Goal: Check status: Check status

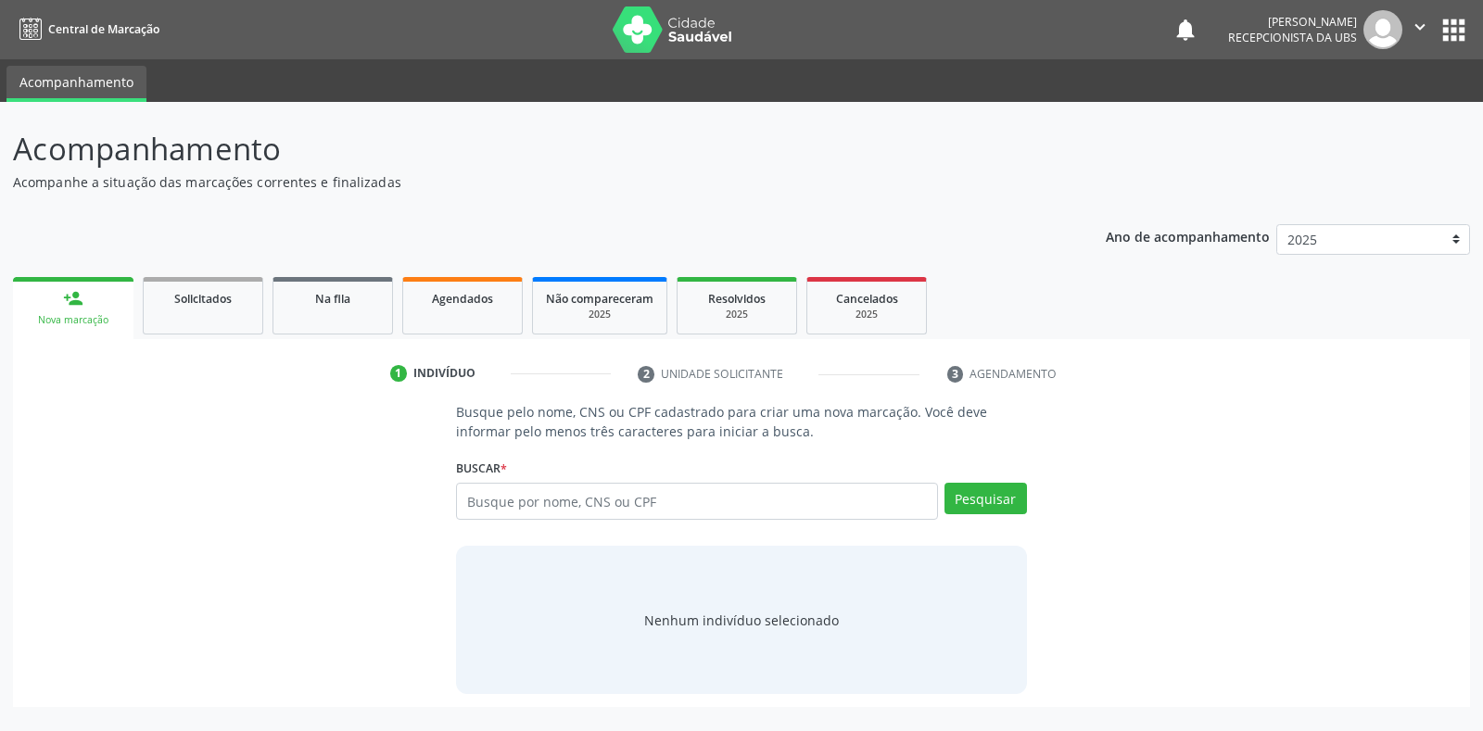
click at [469, 501] on input "text" at bounding box center [696, 501] width 481 height 37
click at [972, 505] on button "Pesquisar" at bounding box center [985, 499] width 82 height 32
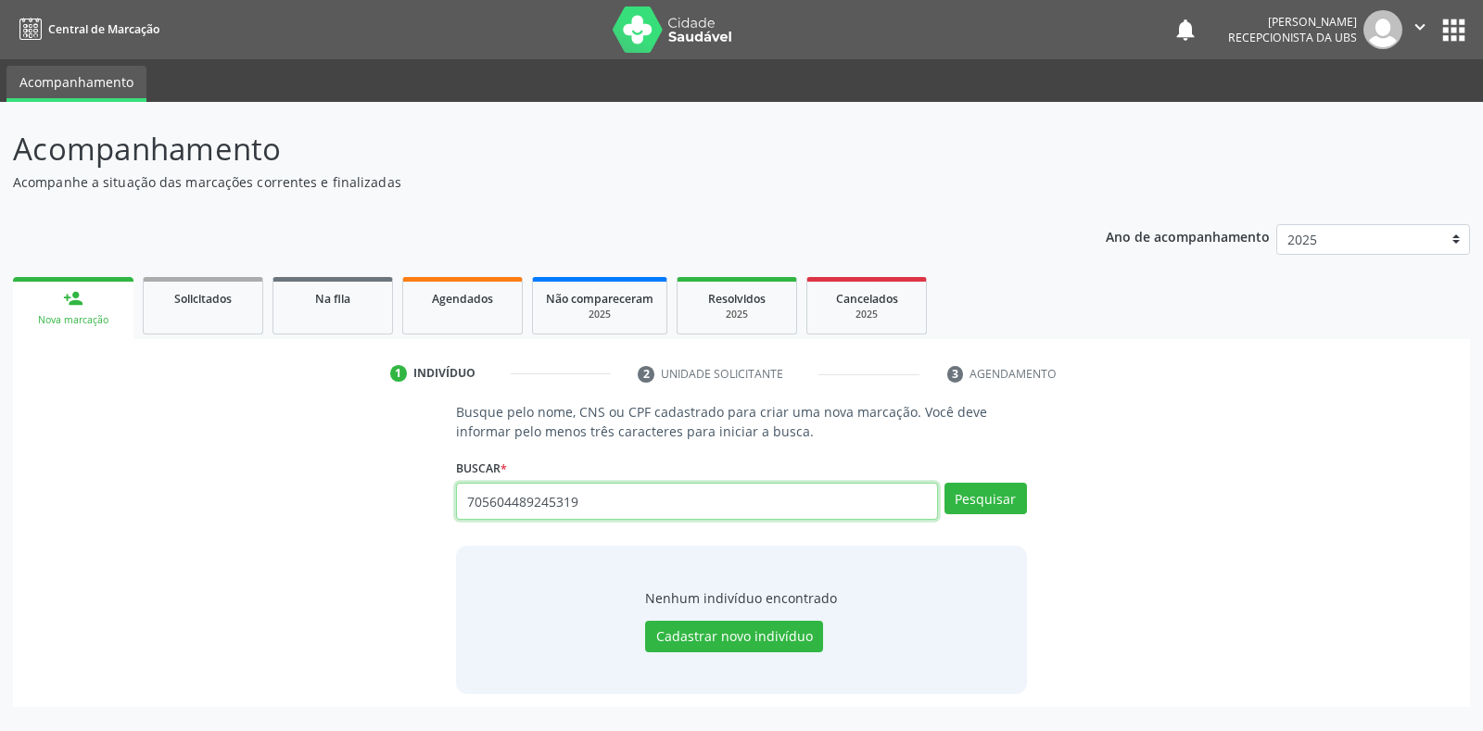
drag, startPoint x: 584, startPoint y: 503, endPoint x: 562, endPoint y: 493, distance: 24.5
click at [562, 493] on input "705604489245319" at bounding box center [696, 501] width 481 height 37
type input "7"
click at [532, 500] on input "0059651=6.444" at bounding box center [696, 501] width 481 height 37
click at [542, 498] on input "005965.444" at bounding box center [696, 501] width 481 height 37
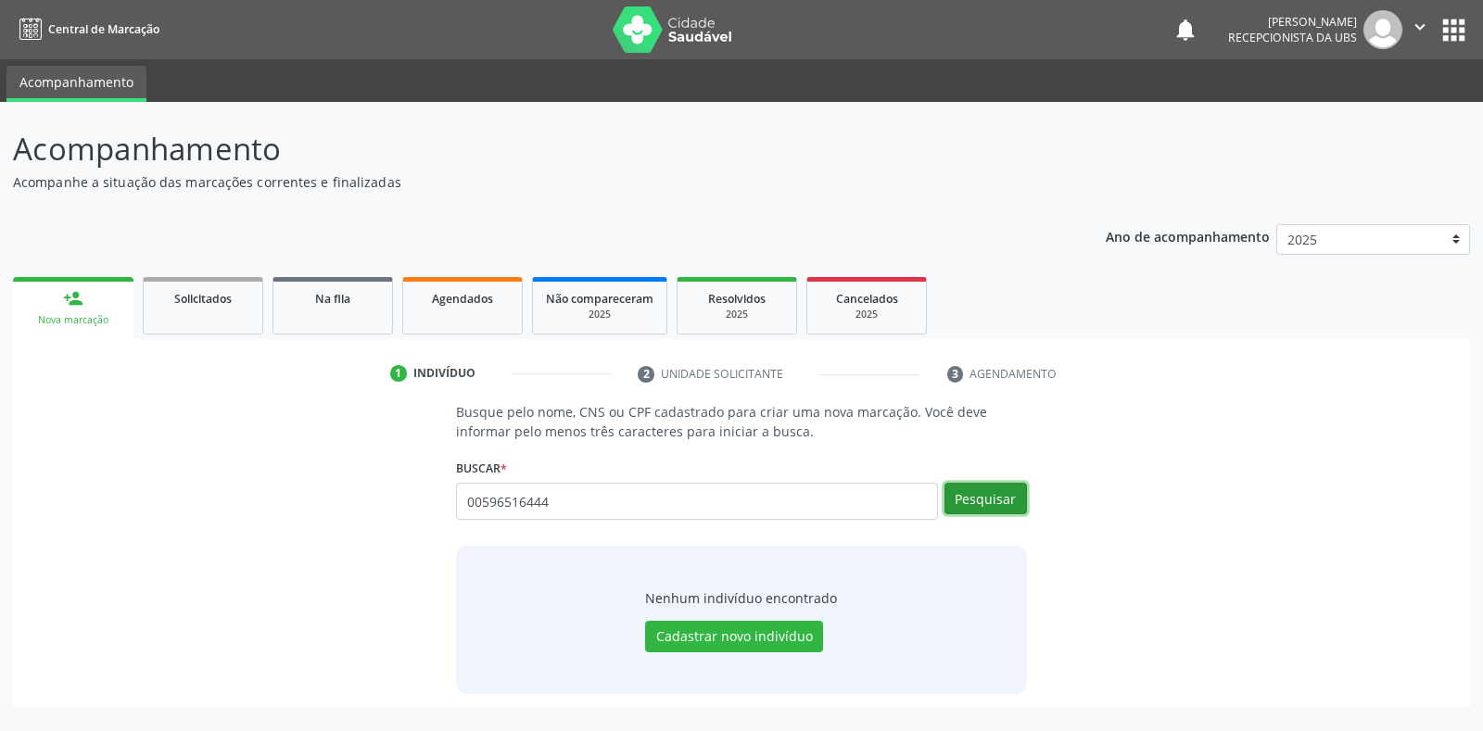
click at [1004, 499] on button "Pesquisar" at bounding box center [985, 499] width 82 height 32
click at [550, 496] on input "00596516444" at bounding box center [696, 501] width 481 height 37
type input "0"
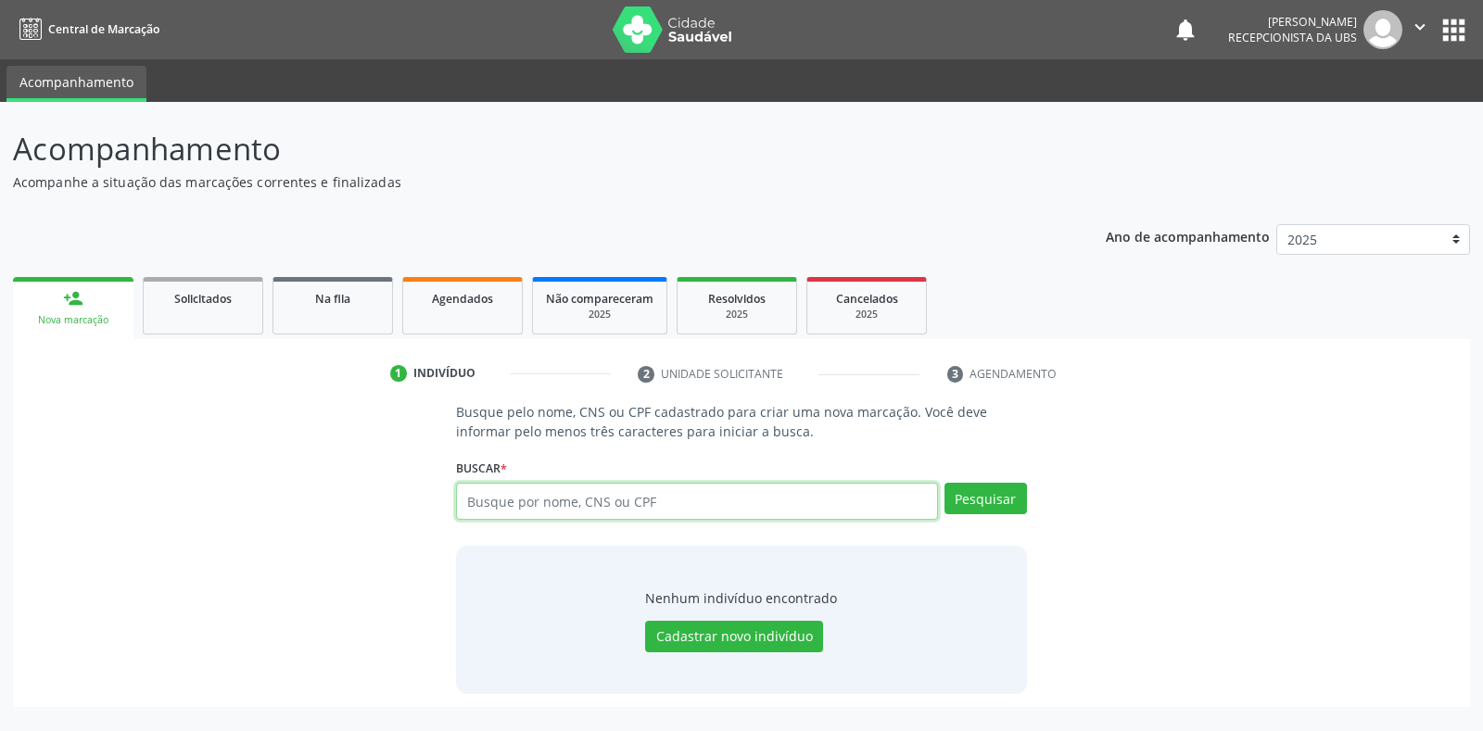
click at [467, 495] on input "text" at bounding box center [696, 501] width 481 height 37
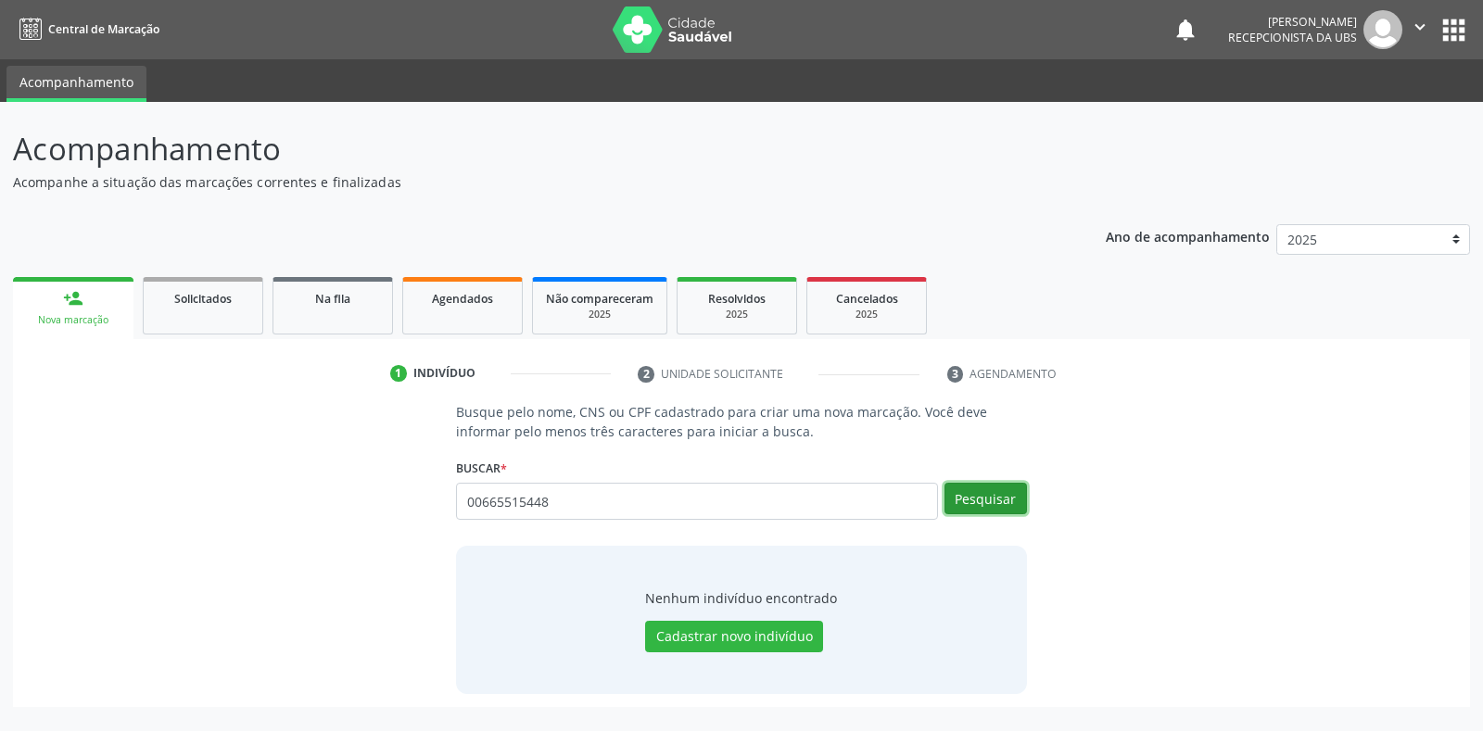
click at [975, 504] on button "Pesquisar" at bounding box center [985, 499] width 82 height 32
click at [986, 504] on button "Pesquisar" at bounding box center [985, 499] width 82 height 32
click at [552, 502] on input "00665515448" at bounding box center [696, 501] width 481 height 37
type input "0"
click at [985, 486] on button "Pesquisar" at bounding box center [985, 499] width 82 height 32
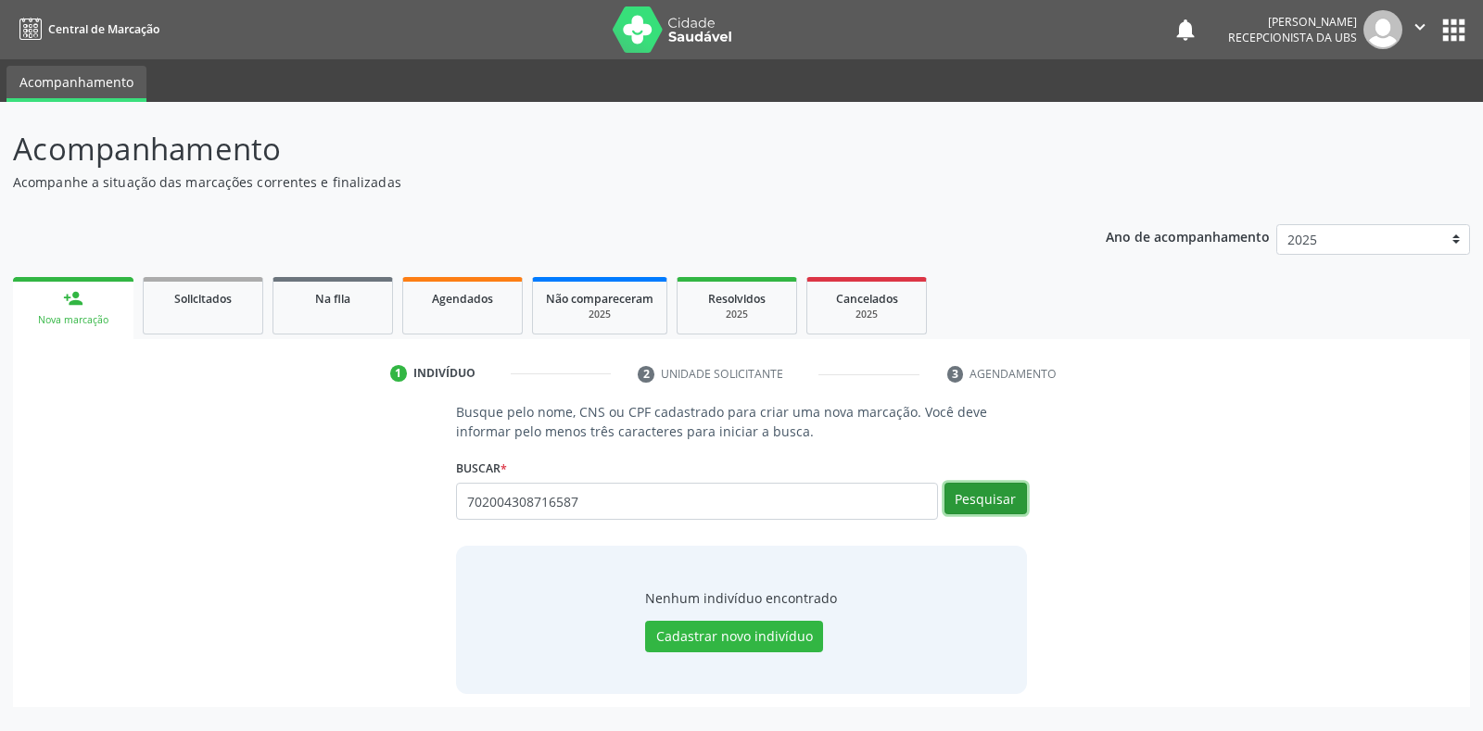
click at [972, 498] on button "Pesquisar" at bounding box center [985, 499] width 82 height 32
click at [958, 506] on button "Pesquisar" at bounding box center [985, 499] width 82 height 32
click at [586, 497] on input "702004308716587" at bounding box center [696, 501] width 481 height 37
type input "7"
type input "i"
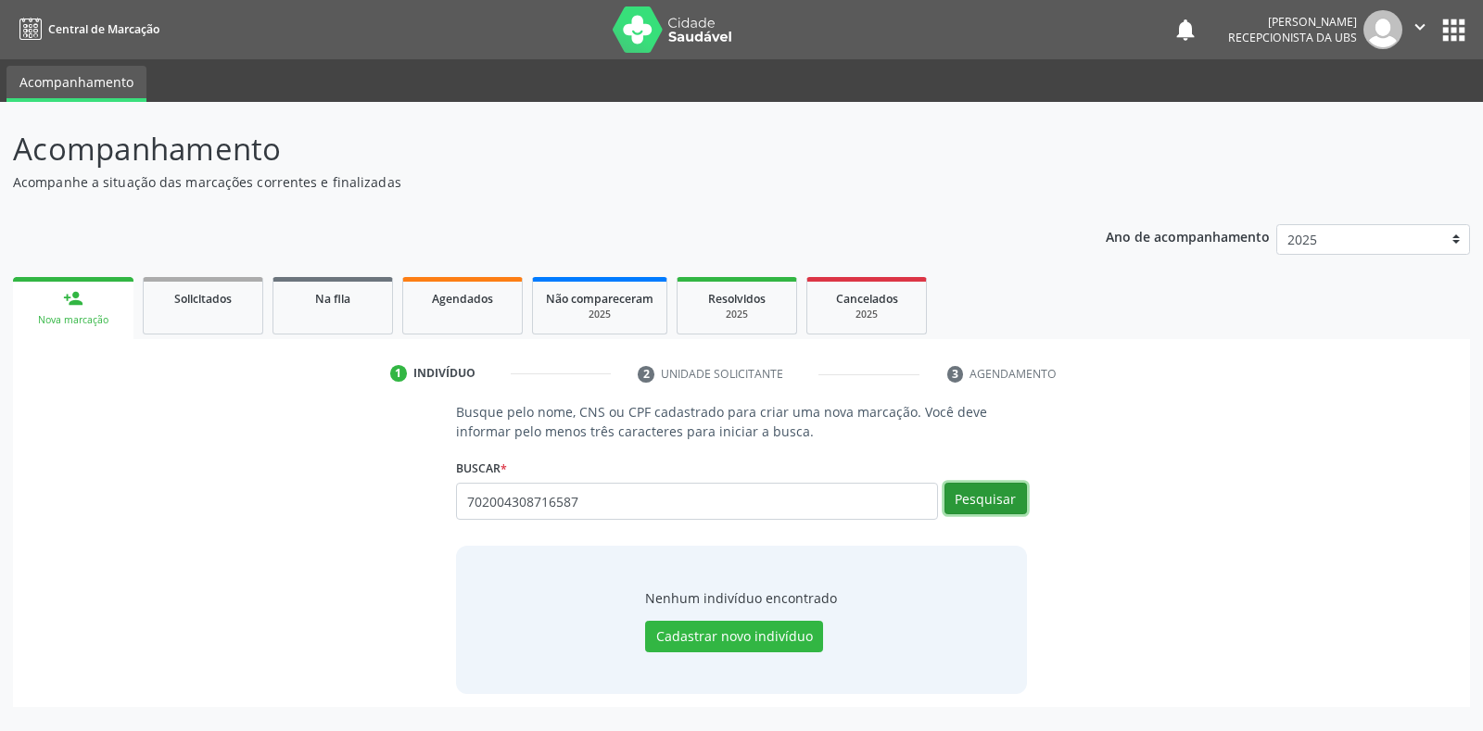
click at [989, 503] on button "Pesquisar" at bounding box center [985, 499] width 82 height 32
click at [575, 499] on input "702004308716587" at bounding box center [696, 501] width 481 height 37
type input "7"
click at [985, 498] on button "Pesquisar" at bounding box center [985, 499] width 82 height 32
click at [966, 499] on button "Pesquisar" at bounding box center [985, 499] width 82 height 32
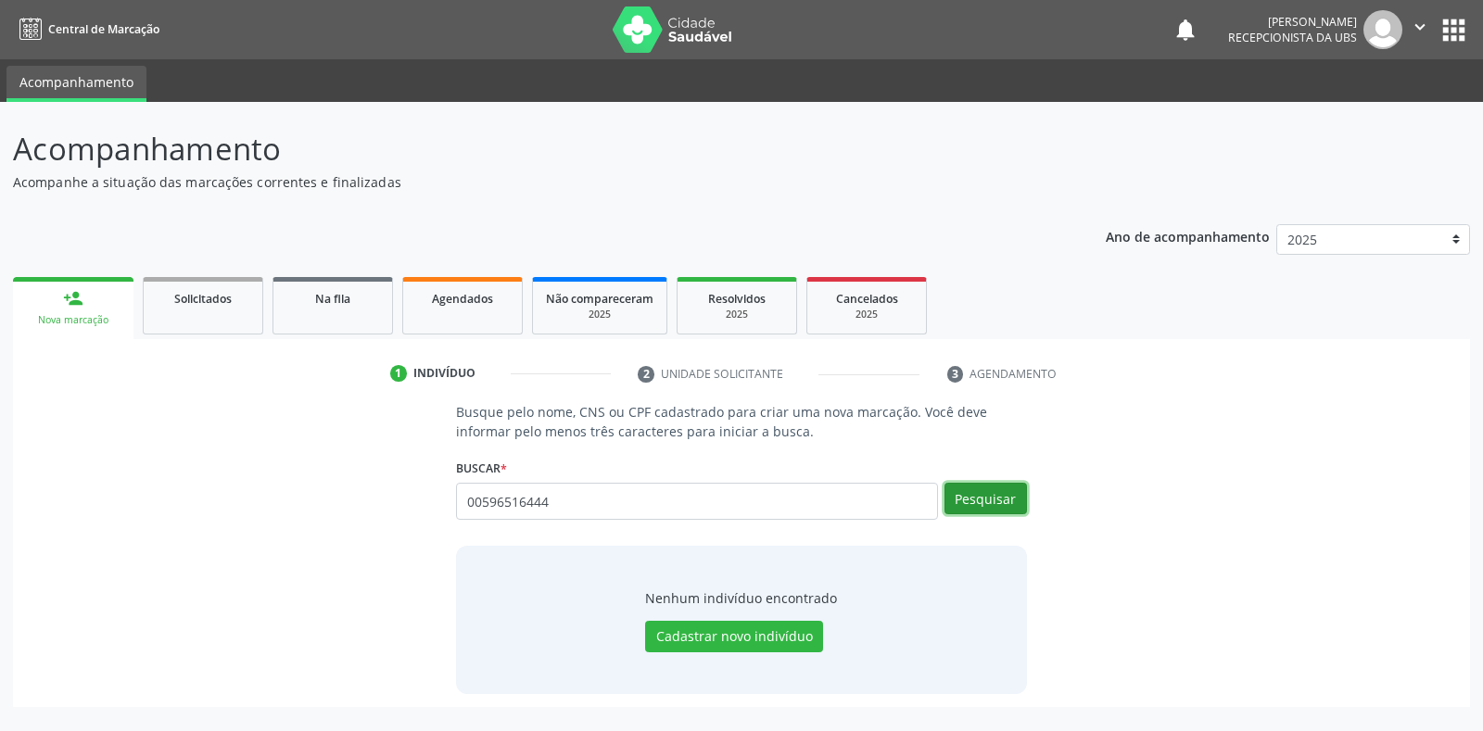
click at [958, 503] on button "Pesquisar" at bounding box center [985, 499] width 82 height 32
click at [549, 499] on input "00596516444" at bounding box center [696, 501] width 481 height 37
type input "0"
click at [978, 499] on button "Pesquisar" at bounding box center [985, 499] width 82 height 32
click at [583, 496] on input "705604489245319" at bounding box center [696, 501] width 481 height 37
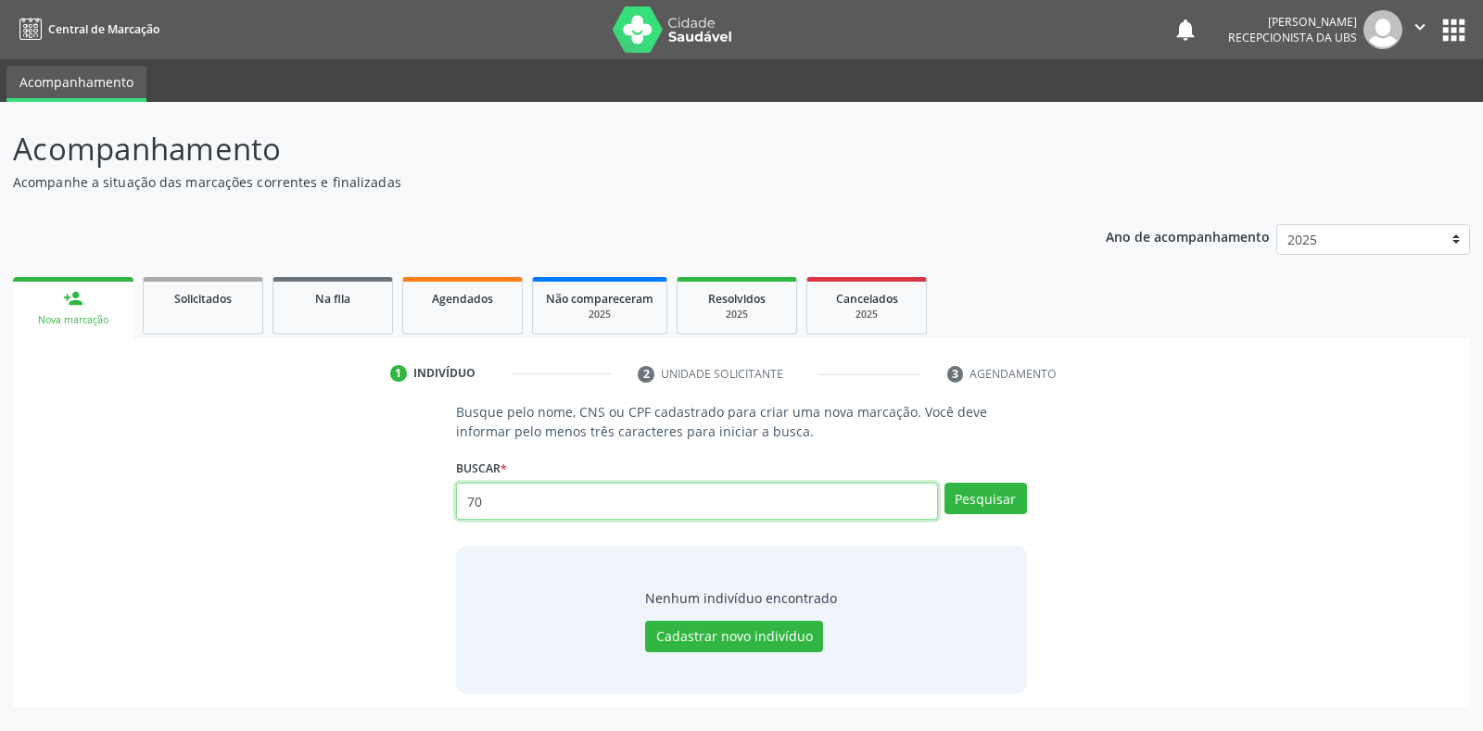
type input "7"
click at [465, 497] on input "text" at bounding box center [696, 501] width 481 height 37
click at [528, 499] on input "[PERSON_NAME]" at bounding box center [696, 501] width 481 height 37
type input "i"
type input "8"
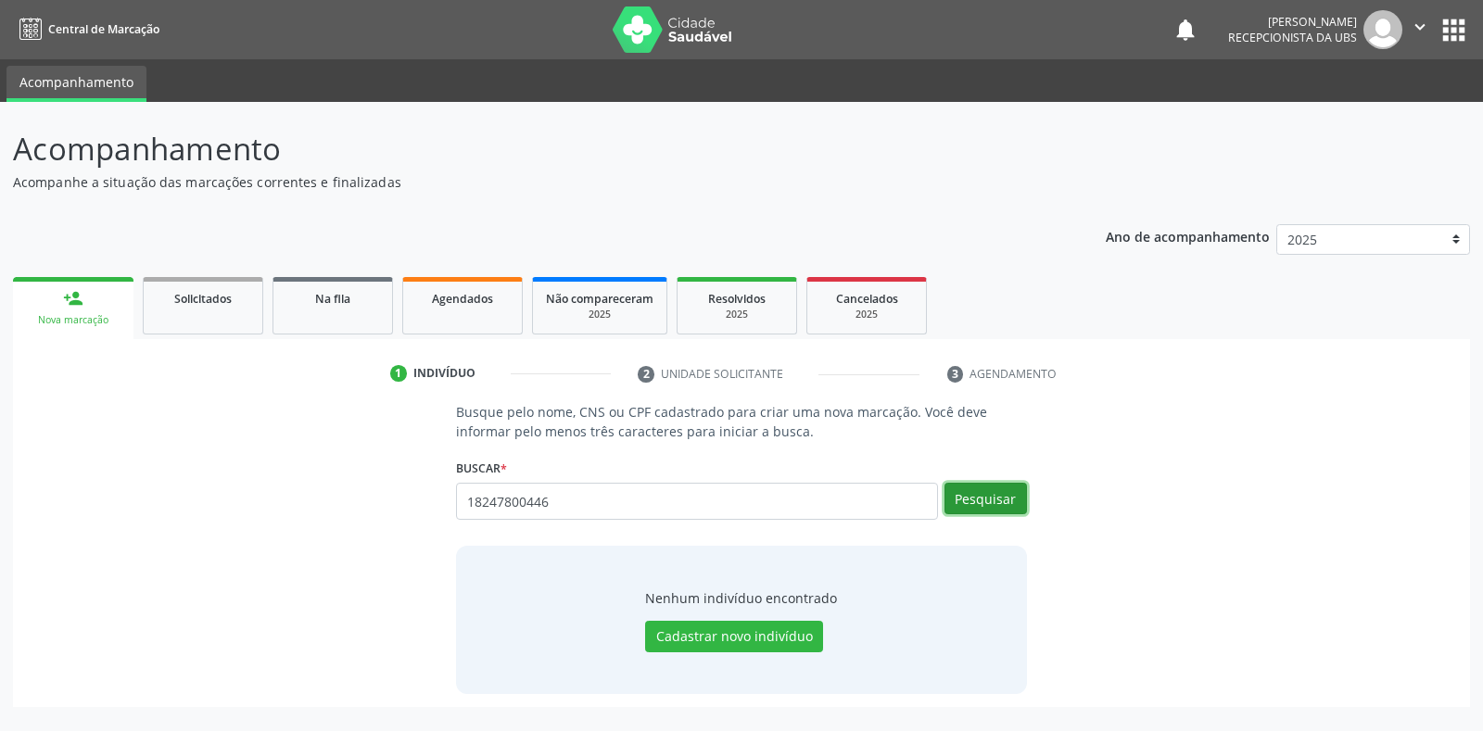
click at [990, 496] on button "Pesquisar" at bounding box center [985, 499] width 82 height 32
click at [968, 500] on button "Pesquisar" at bounding box center [985, 499] width 82 height 32
drag, startPoint x: 551, startPoint y: 503, endPoint x: 1423, endPoint y: 439, distance: 874.3
click at [1423, 439] on div "Busque pelo nome, CNS ou CPF cadastrado para criar uma nova marcação. Você deve…" at bounding box center [741, 548] width 1431 height 292
click at [546, 495] on input "18247800446" at bounding box center [696, 501] width 481 height 37
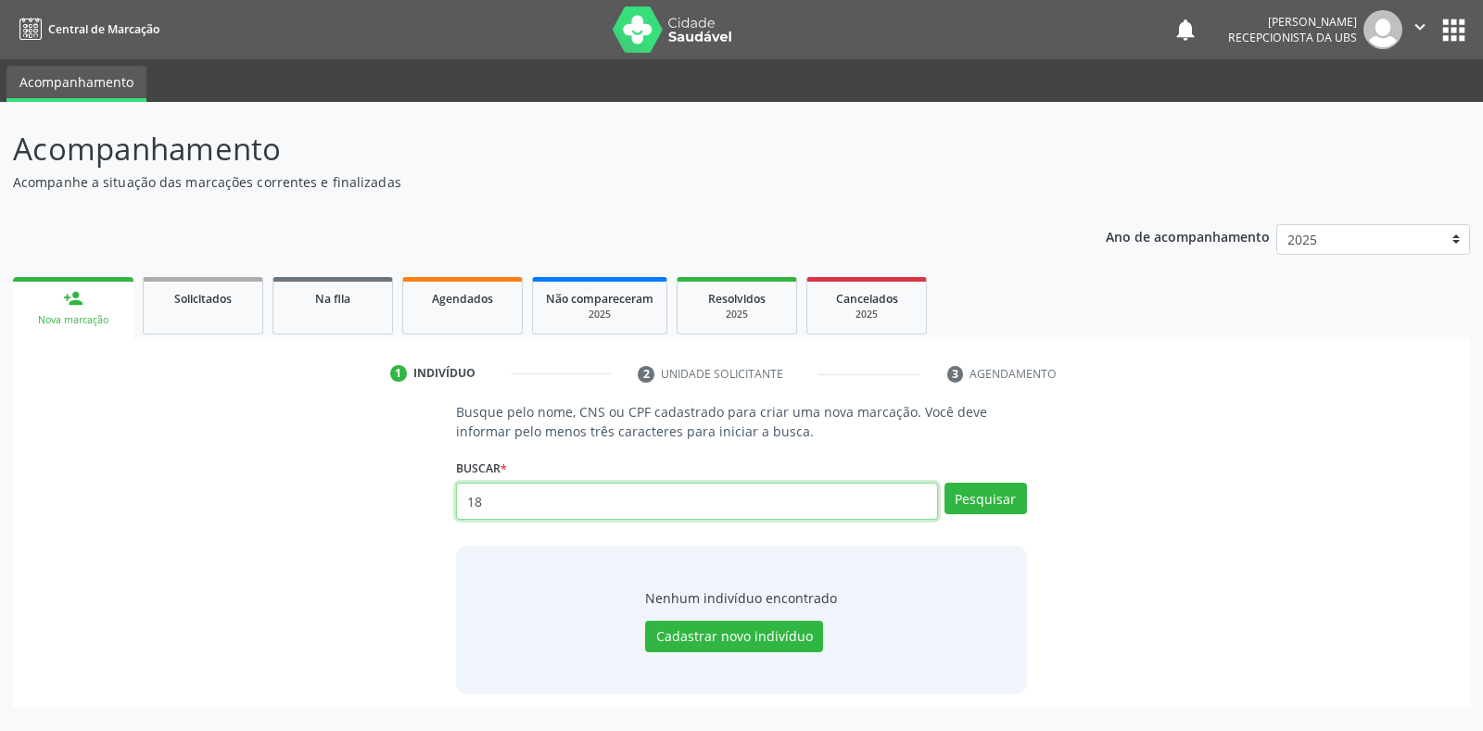
type input "1"
click at [968, 501] on button "Pesquisar" at bounding box center [985, 499] width 82 height 32
click at [981, 500] on button "Pesquisar" at bounding box center [985, 499] width 82 height 32
click at [981, 499] on button "Pesquisar" at bounding box center [985, 499] width 82 height 32
click at [879, 500] on input "[PERSON_NAME]" at bounding box center [696, 501] width 481 height 37
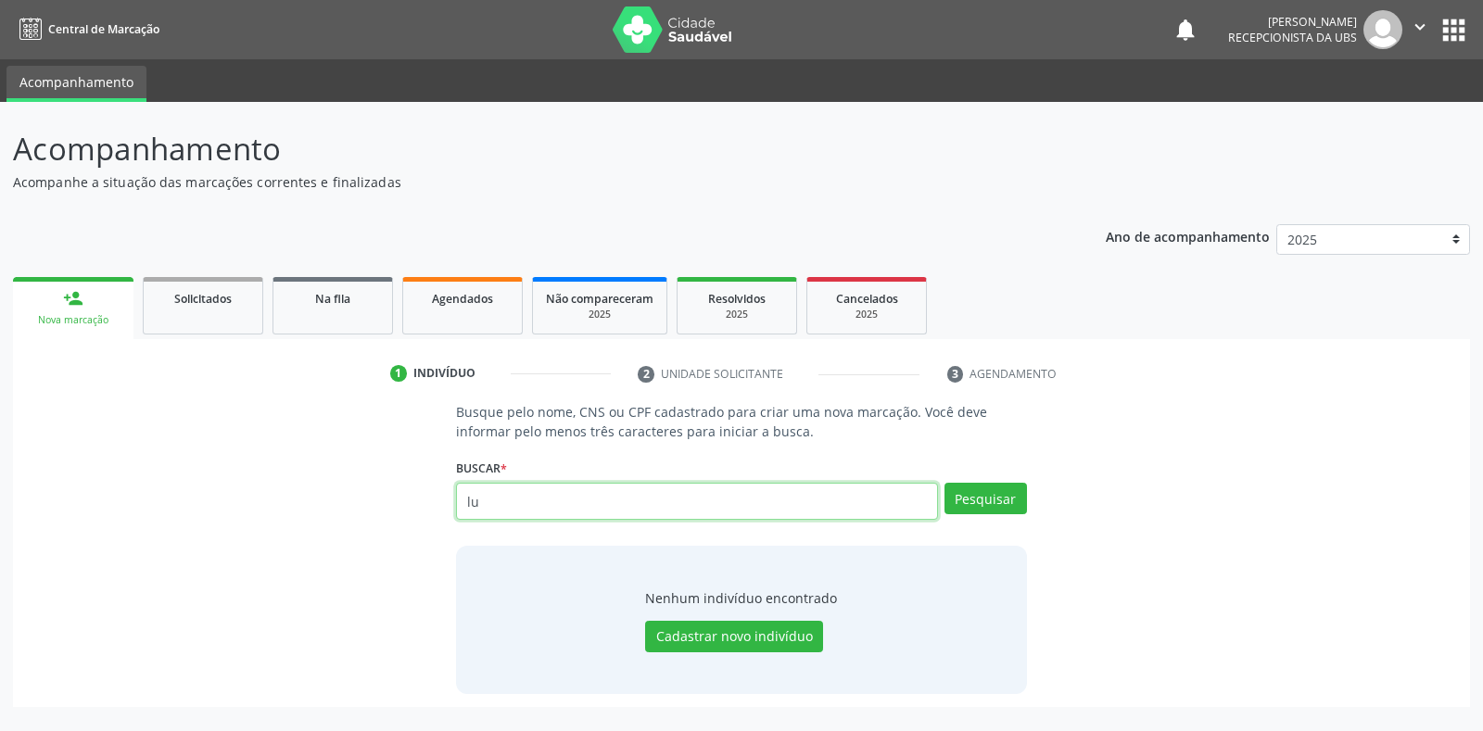
type input "l"
click at [81, 304] on div "person_add" at bounding box center [73, 298] width 20 height 20
click at [327, 566] on div "Busque pelo nome, CNS ou CPF cadastrado para criar uma nova marcação. Você deve…" at bounding box center [741, 548] width 1431 height 292
click at [573, 505] on input "text" at bounding box center [696, 501] width 481 height 37
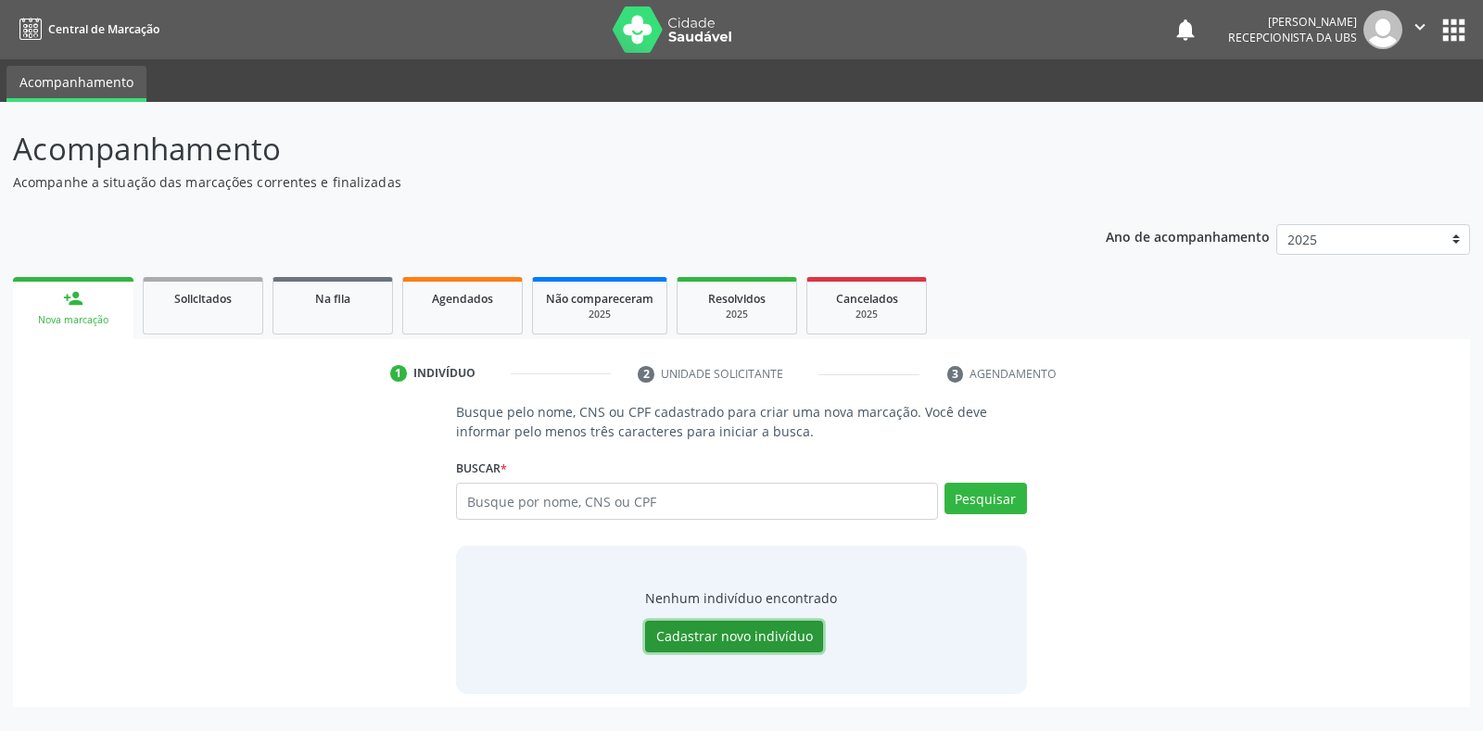
click at [747, 642] on button "Cadastrar novo indivíduo" at bounding box center [734, 637] width 178 height 32
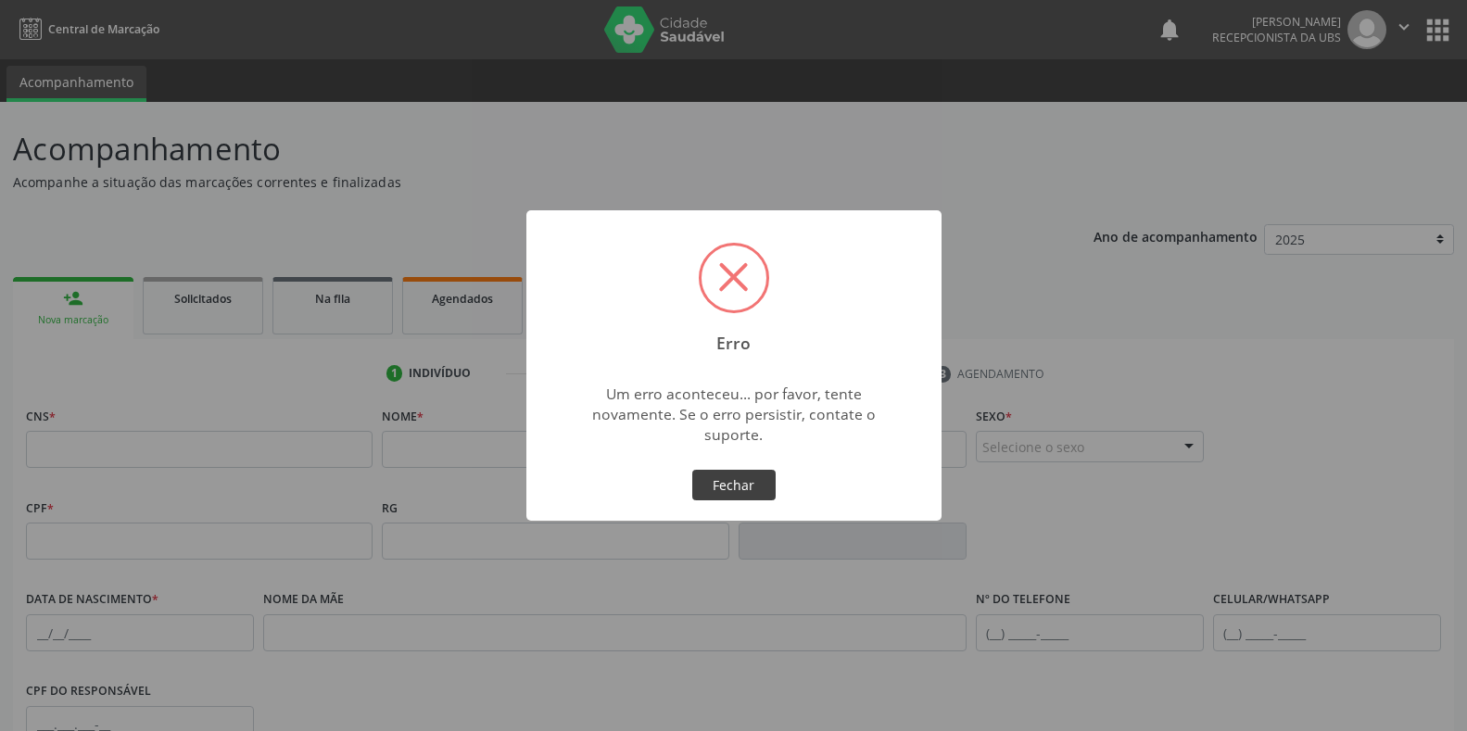
click at [716, 482] on button "Fechar" at bounding box center [733, 486] width 83 height 32
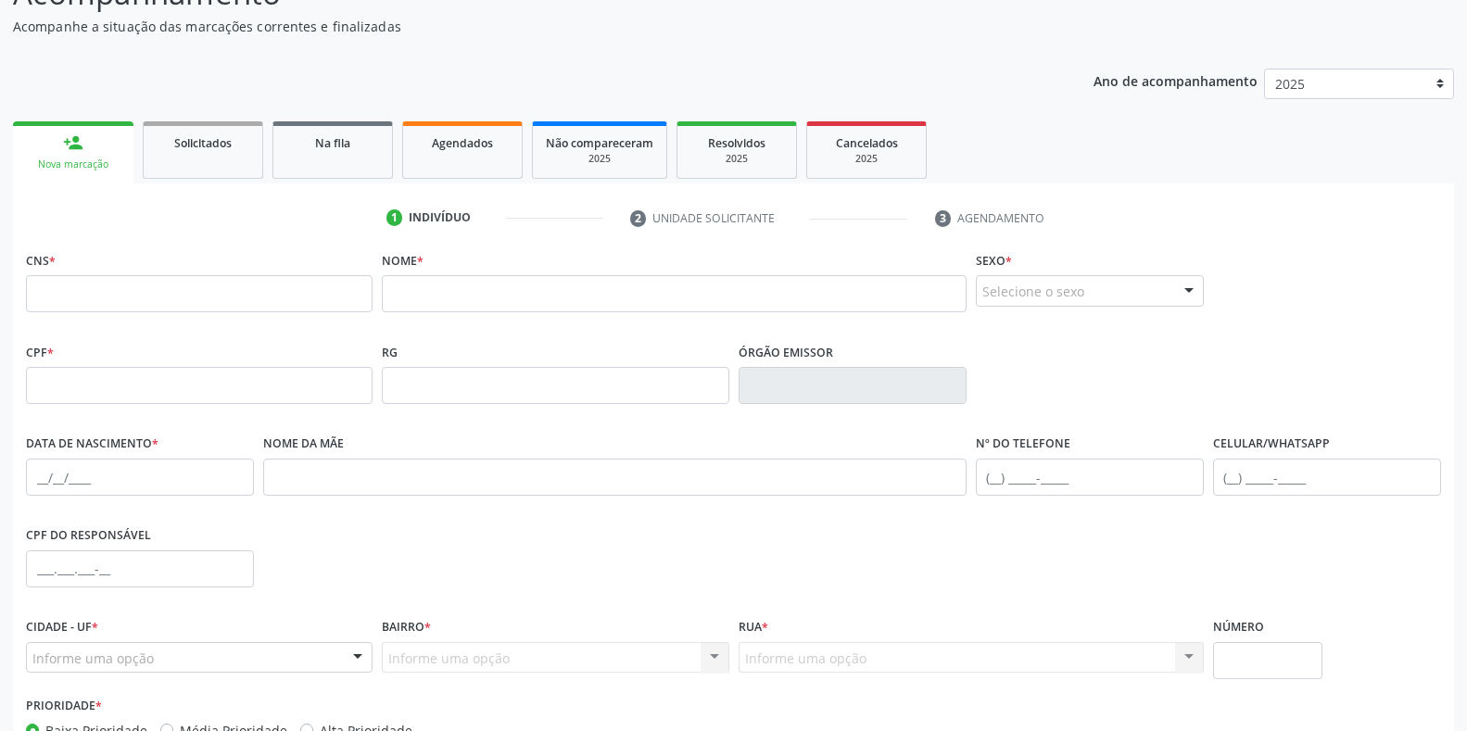
scroll to position [273, 0]
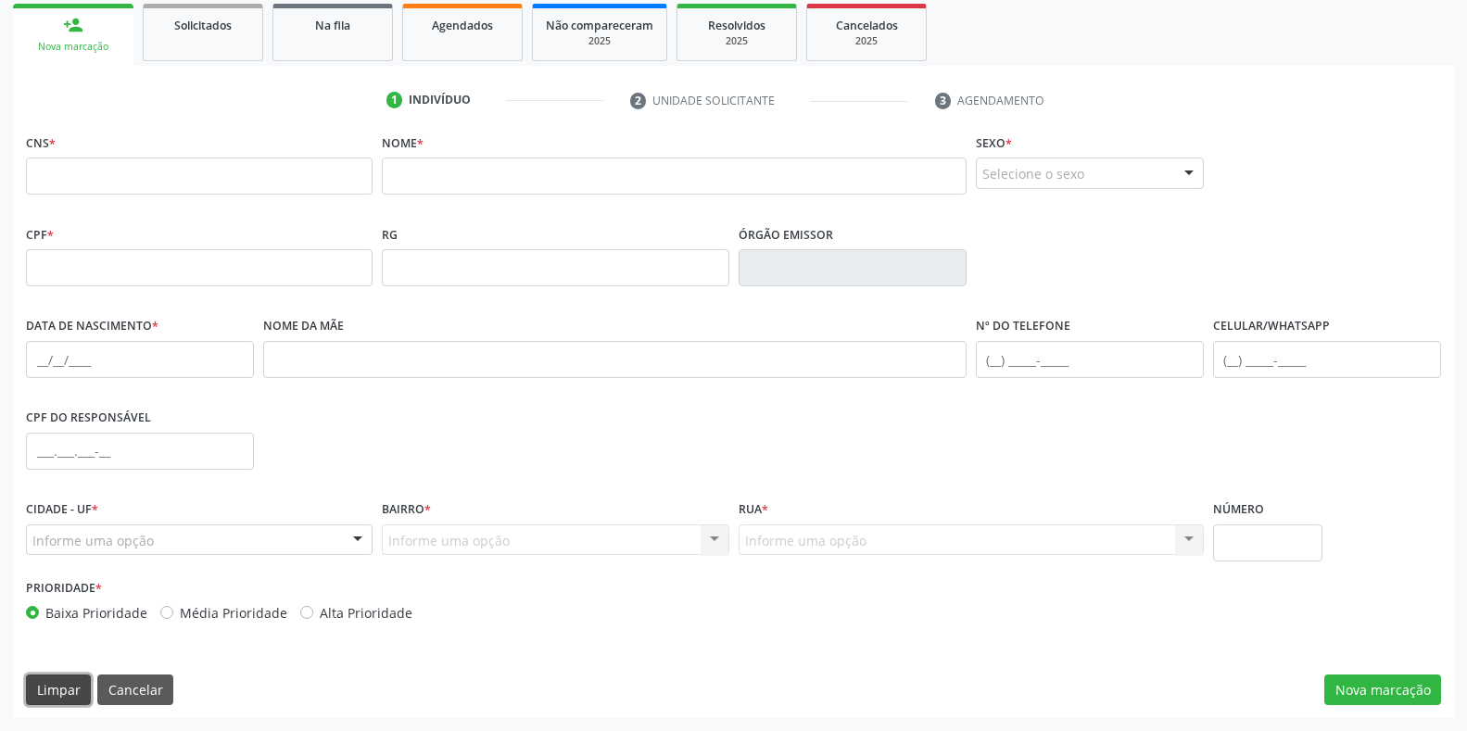
click at [57, 686] on button "Limpar" at bounding box center [58, 691] width 65 height 32
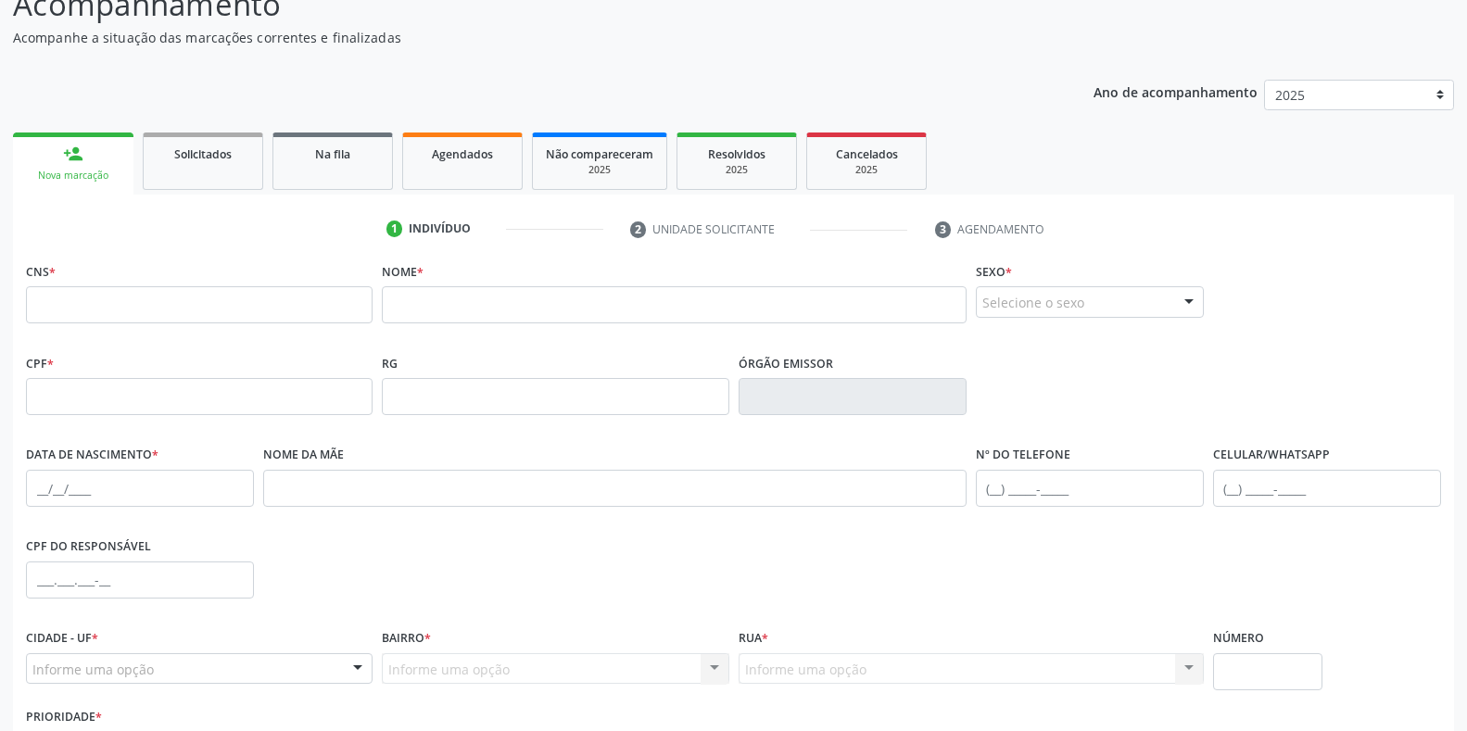
scroll to position [0, 0]
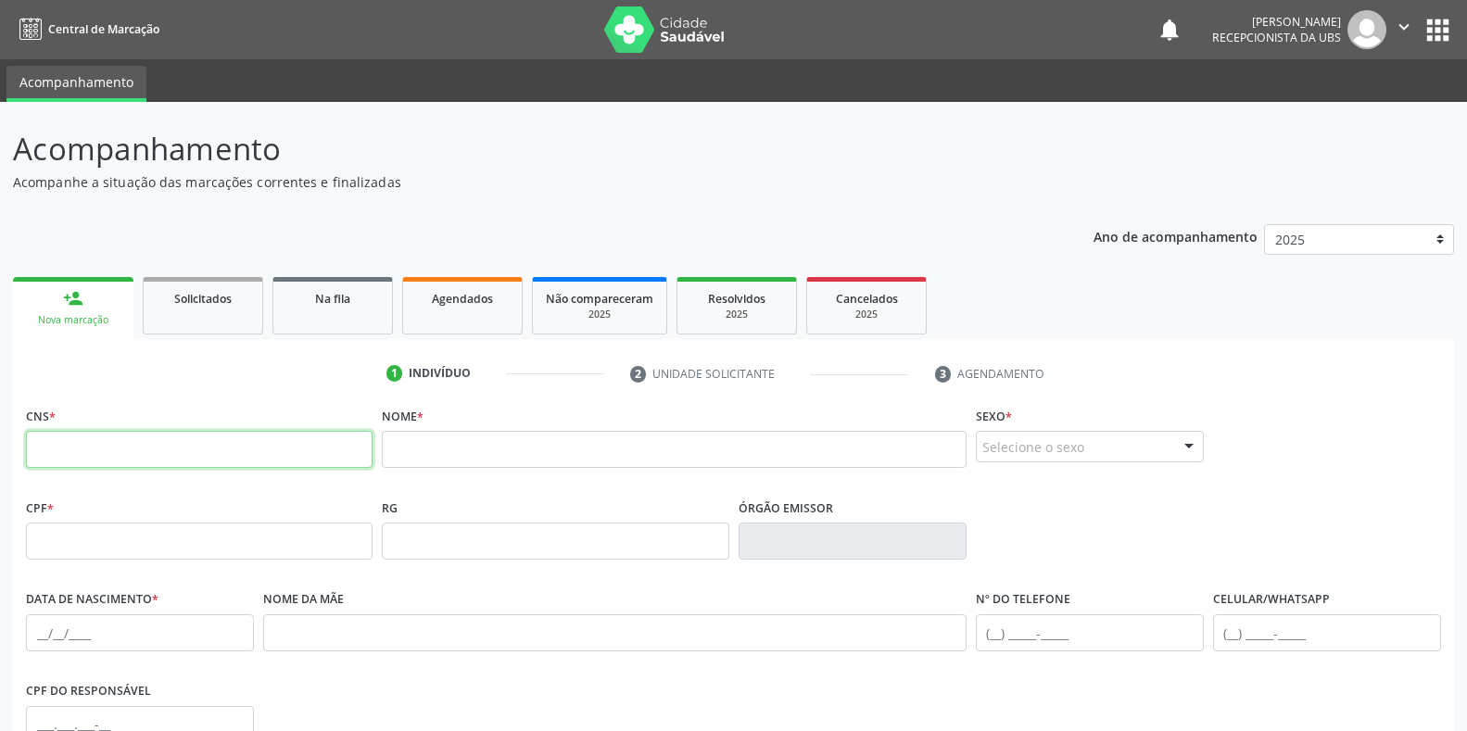
click at [60, 449] on input "text" at bounding box center [199, 449] width 347 height 37
type input "898 0062 9879 2009"
click at [297, 405] on div "CNS * 898 0062 9879 2009" at bounding box center [199, 435] width 347 height 66
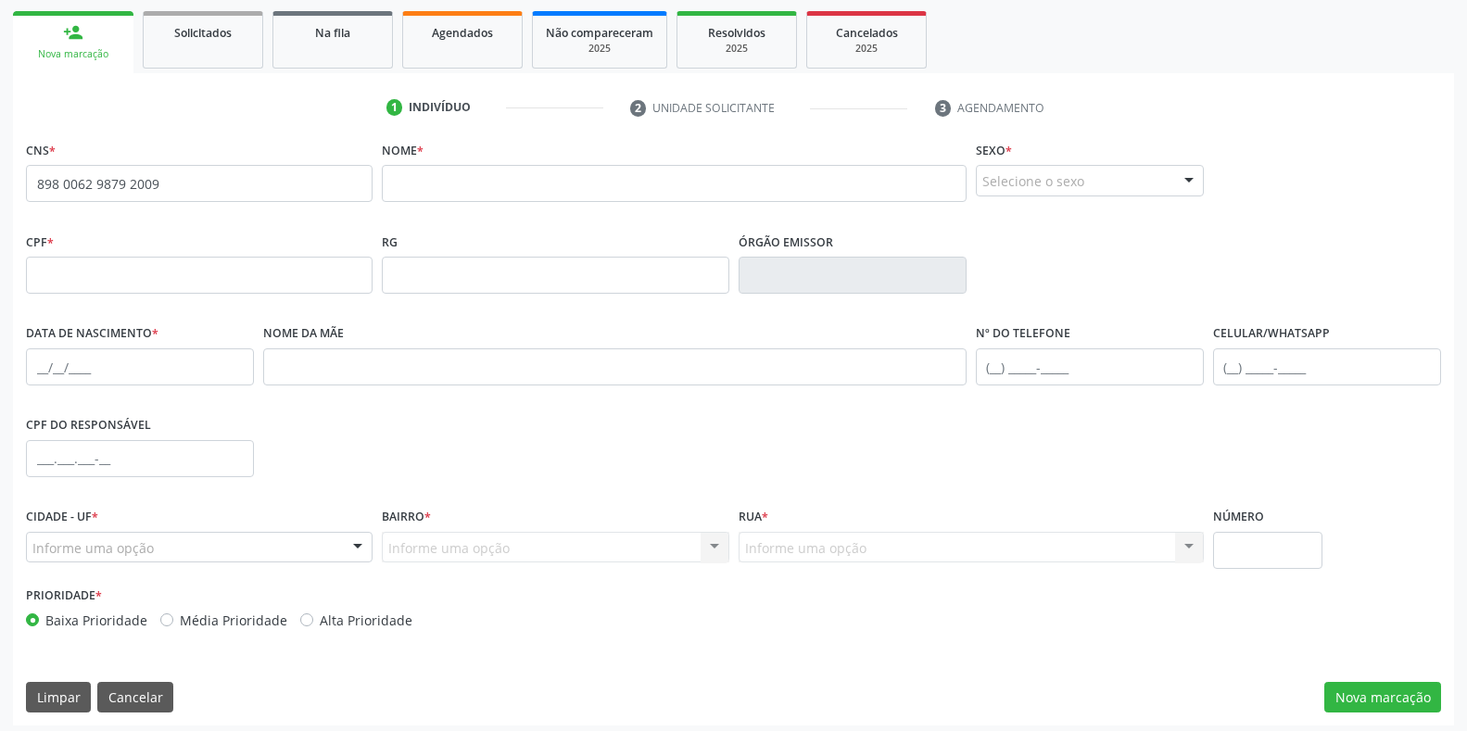
scroll to position [273, 0]
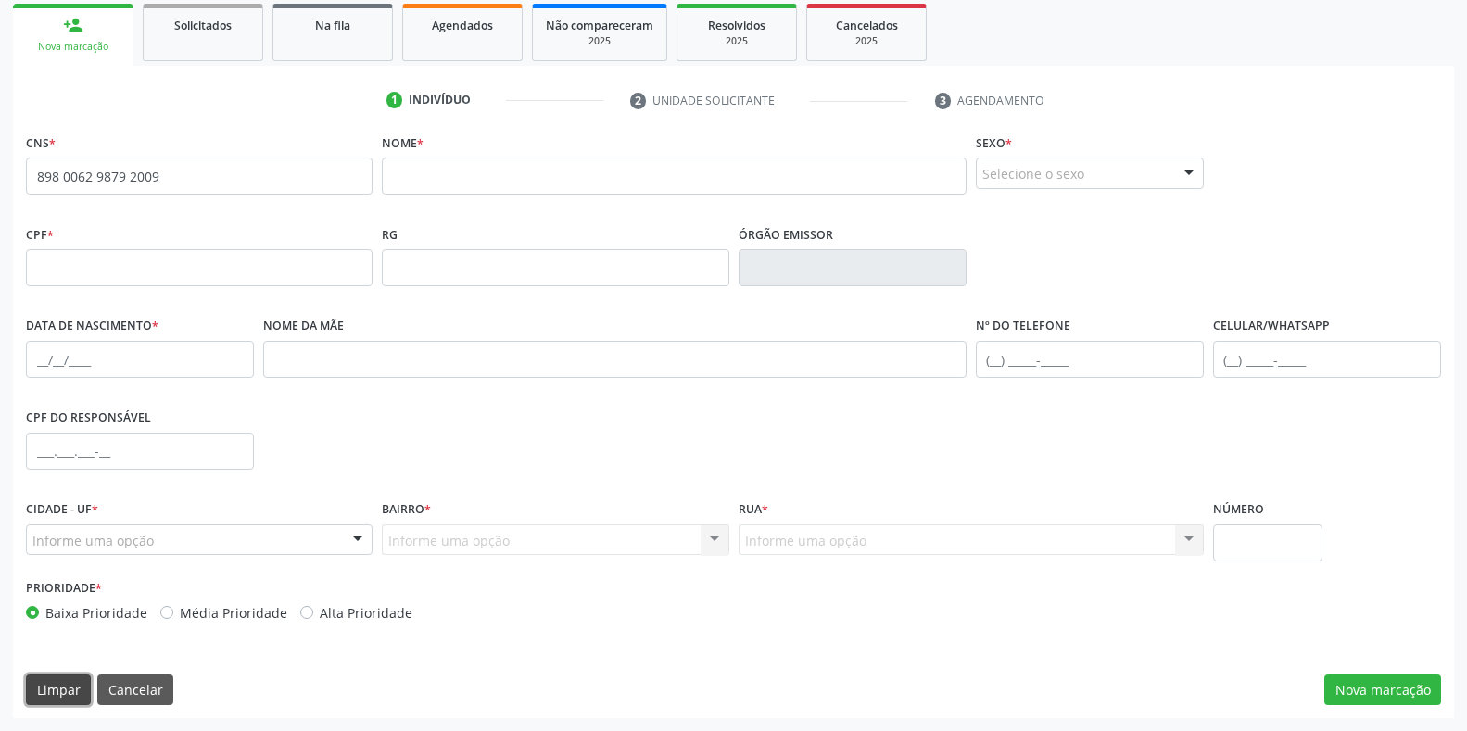
click at [50, 684] on button "Limpar" at bounding box center [58, 691] width 65 height 32
click at [72, 687] on button "Limpar" at bounding box center [58, 691] width 65 height 32
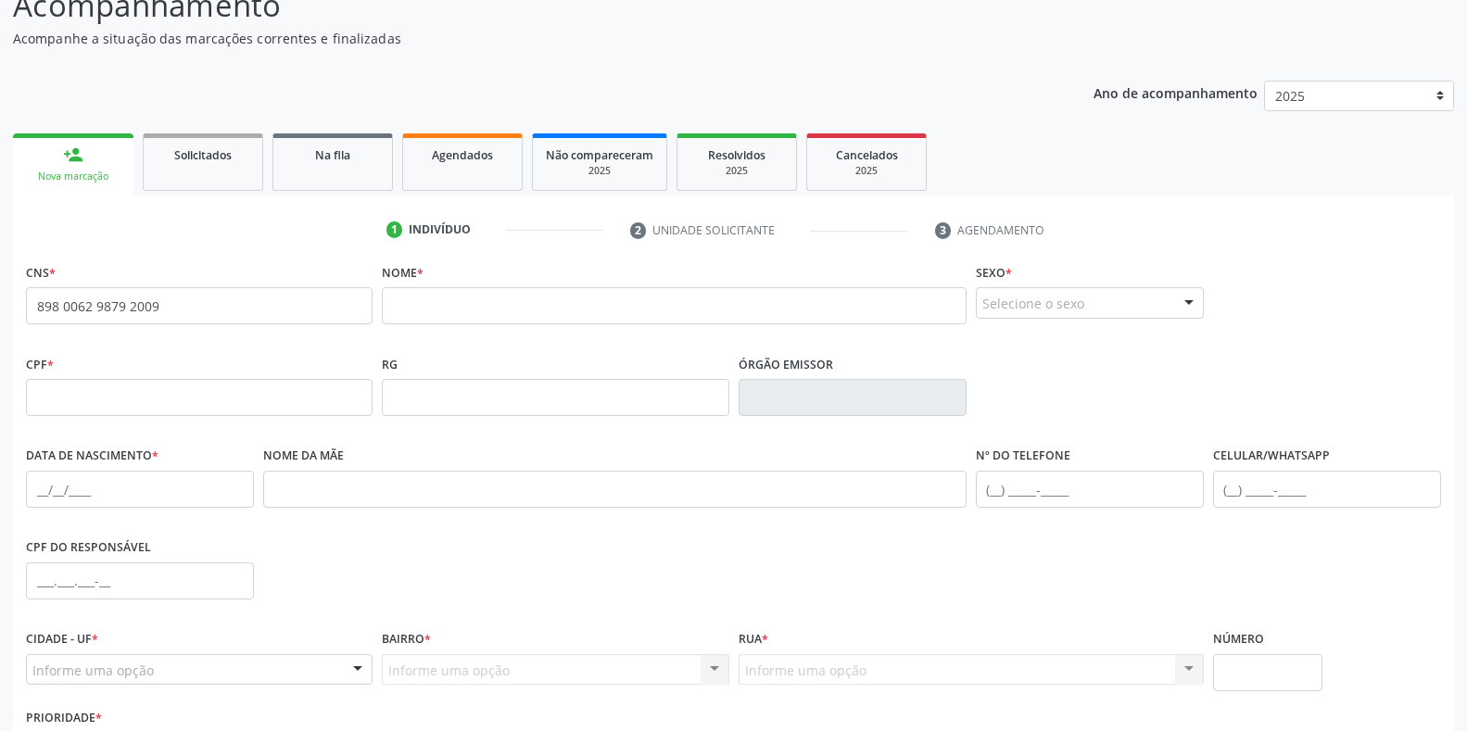
scroll to position [0, 0]
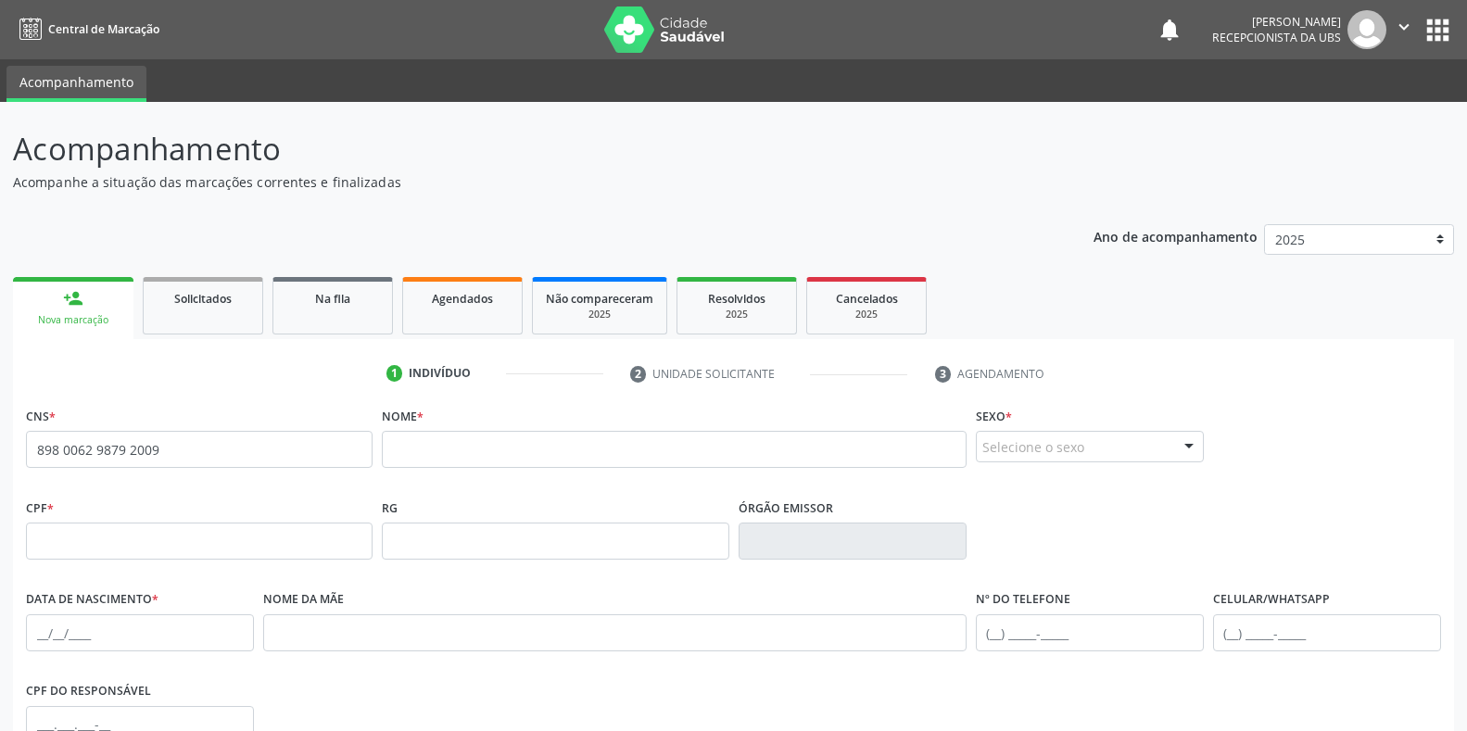
click at [64, 307] on div "person_add" at bounding box center [73, 298] width 20 height 20
